Goal: Check status

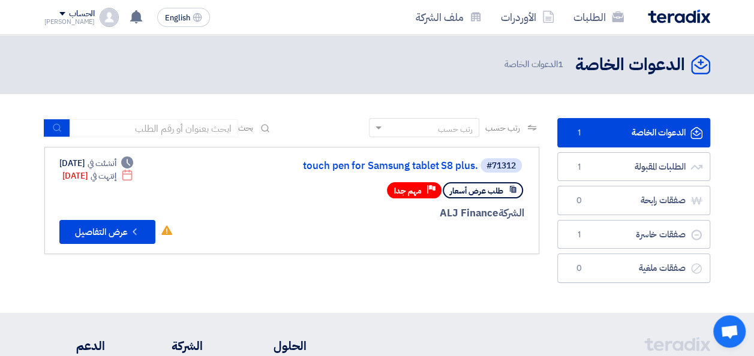
click at [665, 17] on img at bounding box center [679, 17] width 62 height 14
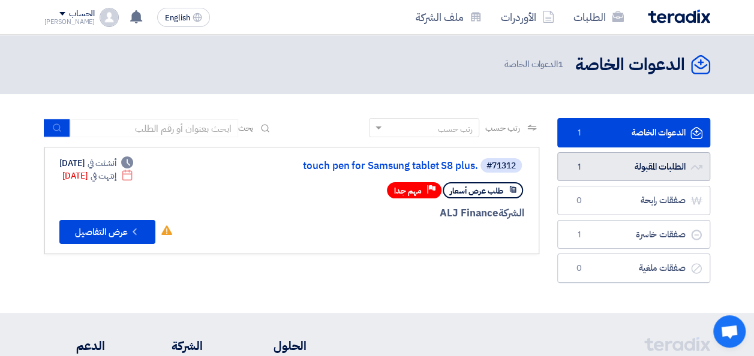
click at [623, 175] on link "الطلبات المقبولة الطلبات المقبولة 1" at bounding box center [633, 166] width 153 height 29
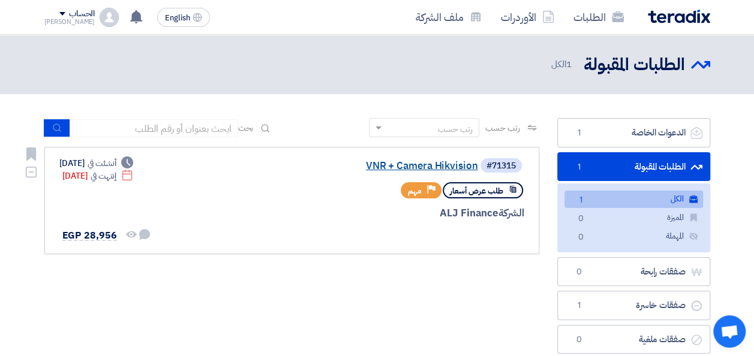
click at [416, 164] on link "VNR + Camera Hikvision" at bounding box center [358, 166] width 240 height 11
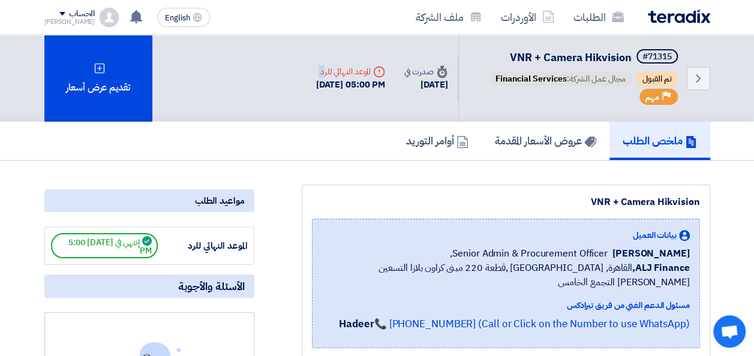
drag, startPoint x: 362, startPoint y: 72, endPoint x: 281, endPoint y: 91, distance: 83.8
click at [307, 91] on div "Deadline الموعد النهائي للرد [DATE] 05:00 PM" at bounding box center [351, 79] width 89 height 46
drag, startPoint x: 281, startPoint y: 91, endPoint x: 350, endPoint y: 85, distance: 69.9
click at [348, 85] on div "[DATE] 05:00 PM" at bounding box center [351, 85] width 70 height 14
drag, startPoint x: 384, startPoint y: 82, endPoint x: 378, endPoint y: 68, distance: 14.5
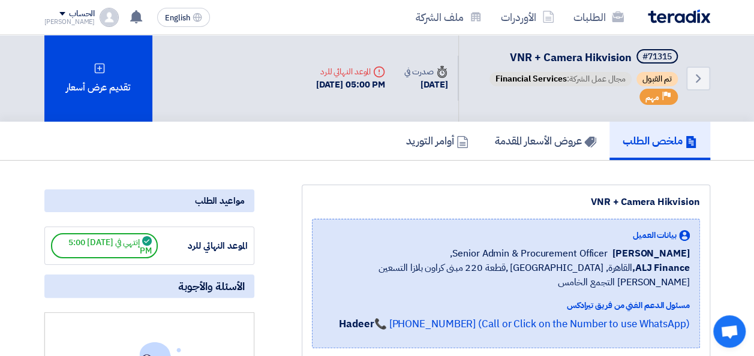
click at [378, 68] on div "Deadline الموعد النهائي للرد [DATE] 05:00 PM" at bounding box center [351, 79] width 89 height 46
click at [228, 78] on div "Back #71315 VNR + Camera Hikvision تم القبول مجال عمل الشركة: Financial Service…" at bounding box center [377, 78] width 666 height 87
